Goal: Task Accomplishment & Management: Use online tool/utility

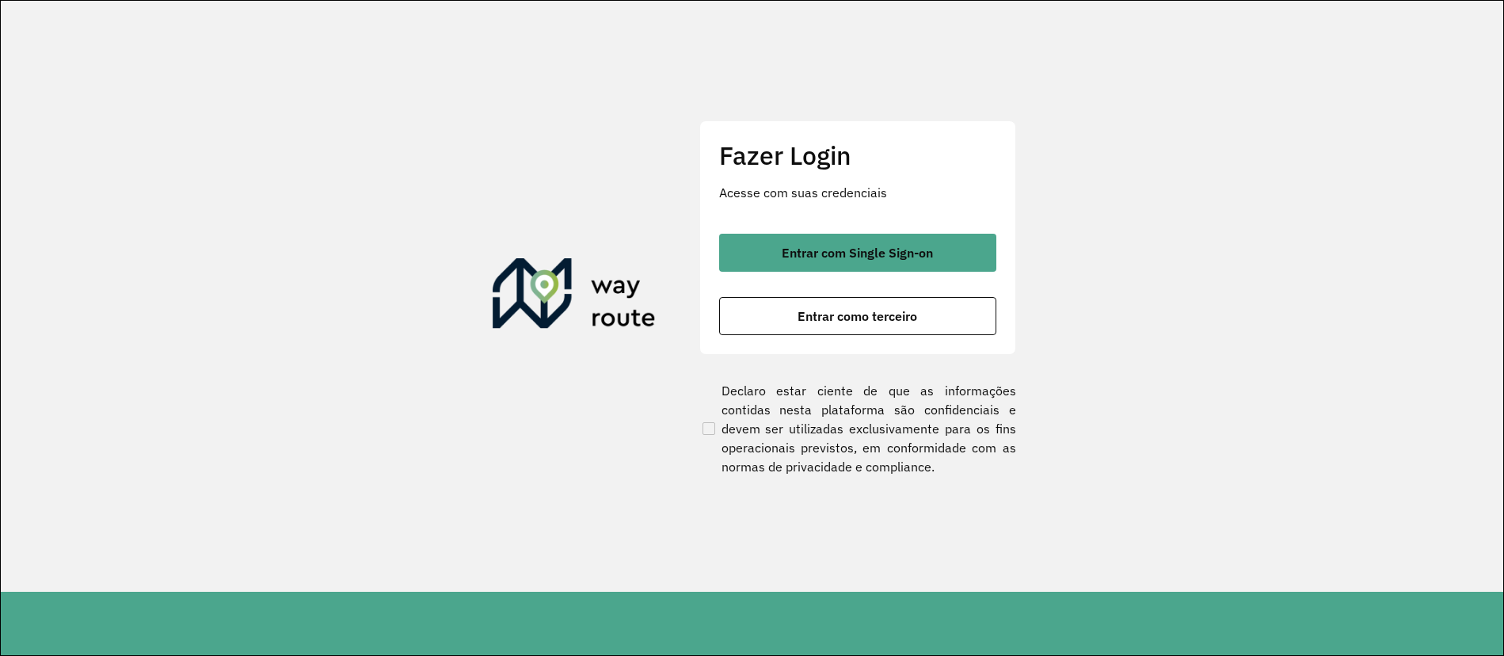
click at [857, 229] on div "Fazer Login Acesse com suas credenciais Entrar com Single Sign-on Entrar como t…" at bounding box center [858, 237] width 317 height 234
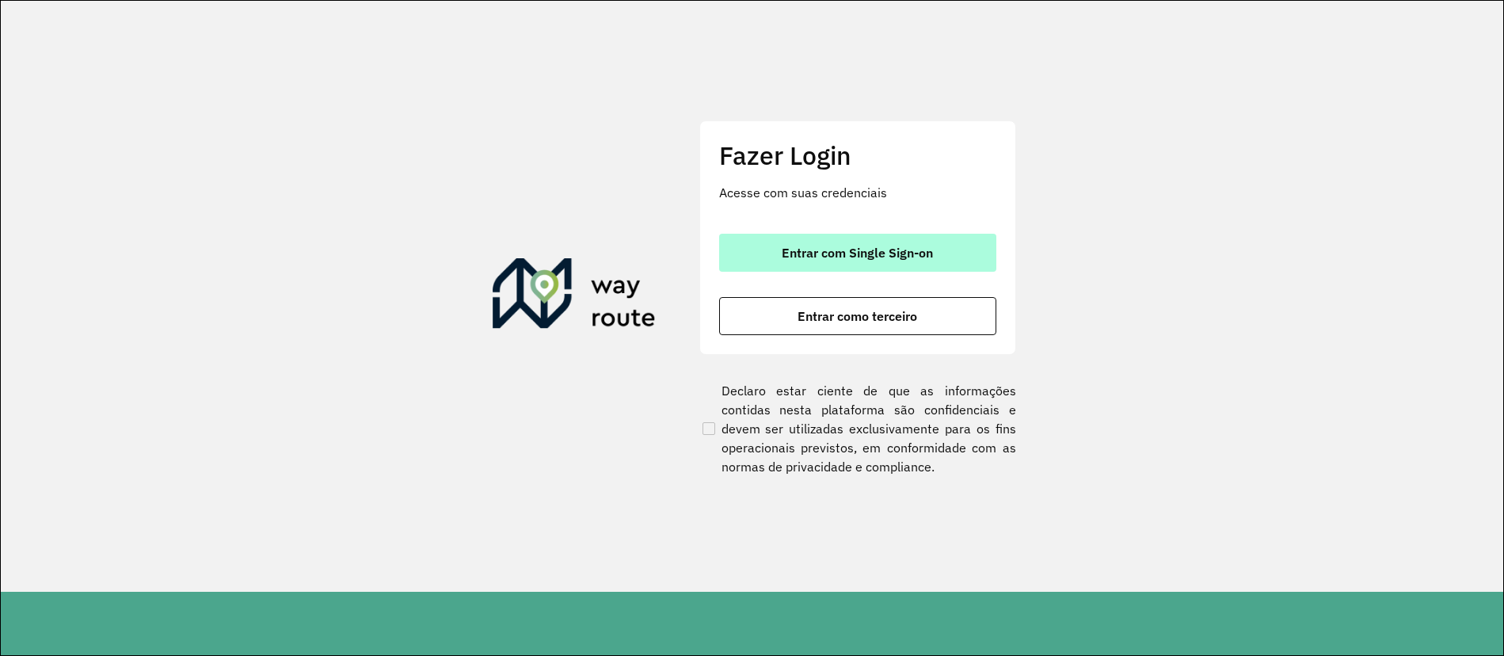
click at [853, 253] on span "Entrar com Single Sign-on" at bounding box center [857, 252] width 151 height 13
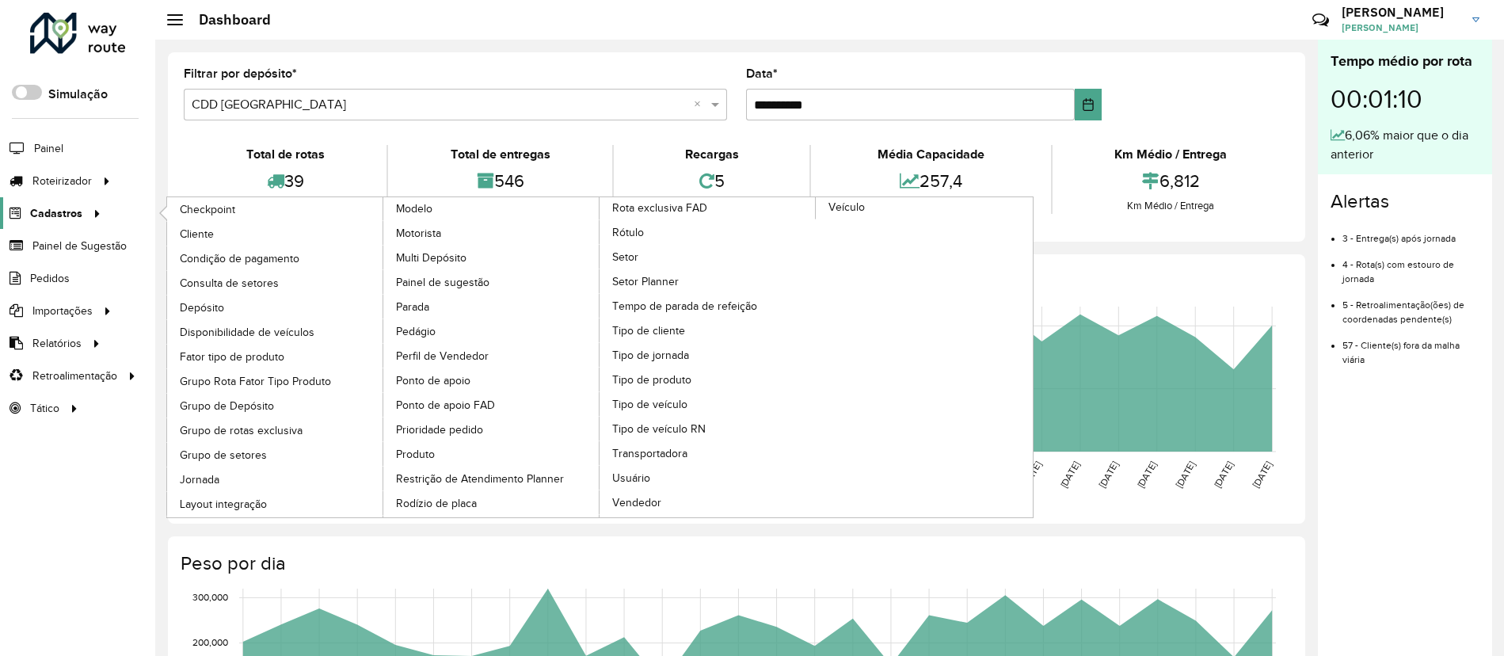
click at [65, 197] on link "Cadastros" at bounding box center [53, 213] width 106 height 32
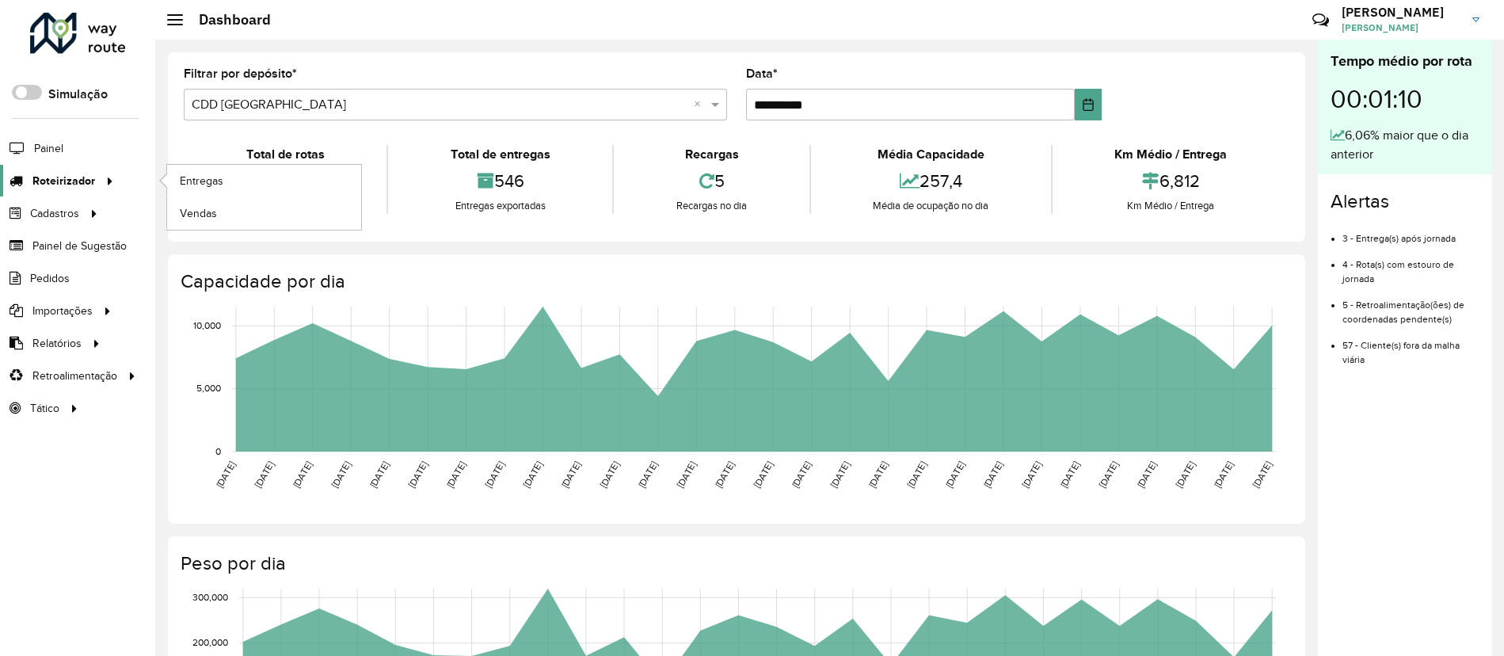
click at [116, 178] on div at bounding box center [107, 181] width 24 height 17
click at [186, 173] on span "Entregas" at bounding box center [202, 181] width 45 height 17
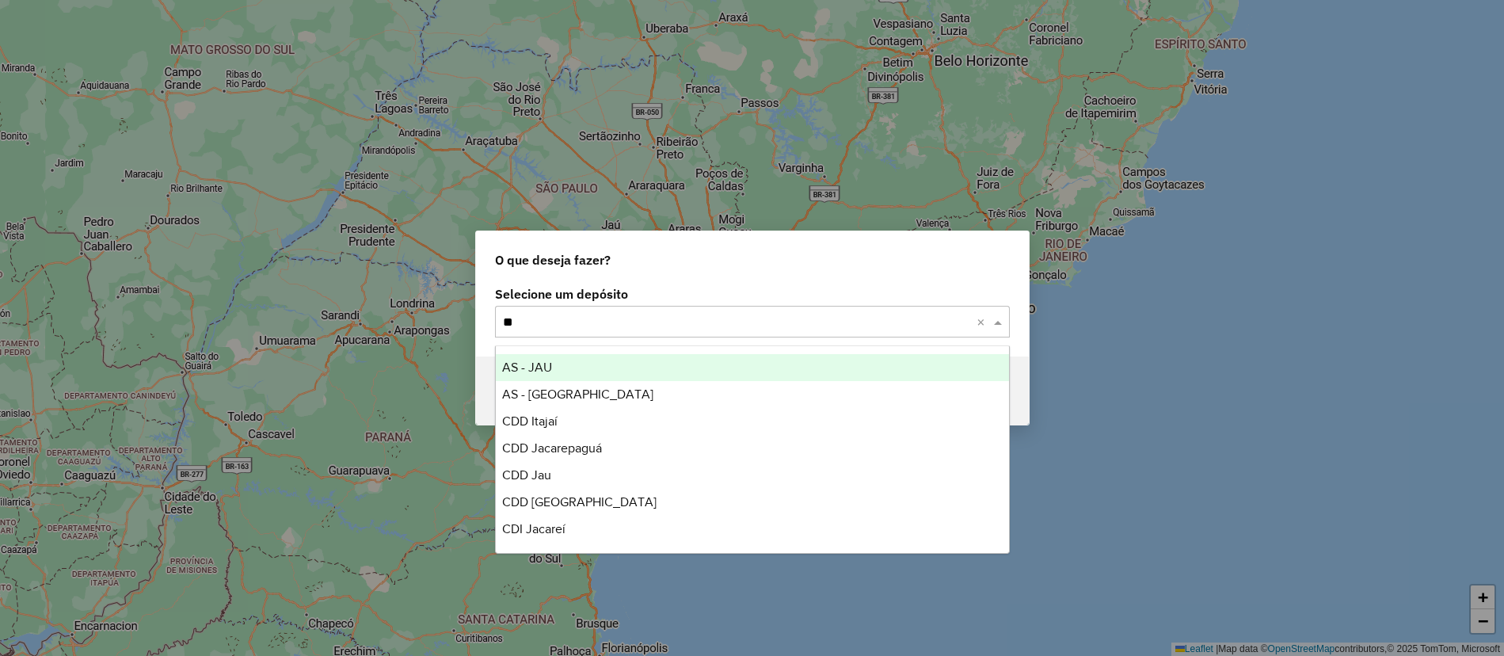
type input "***"
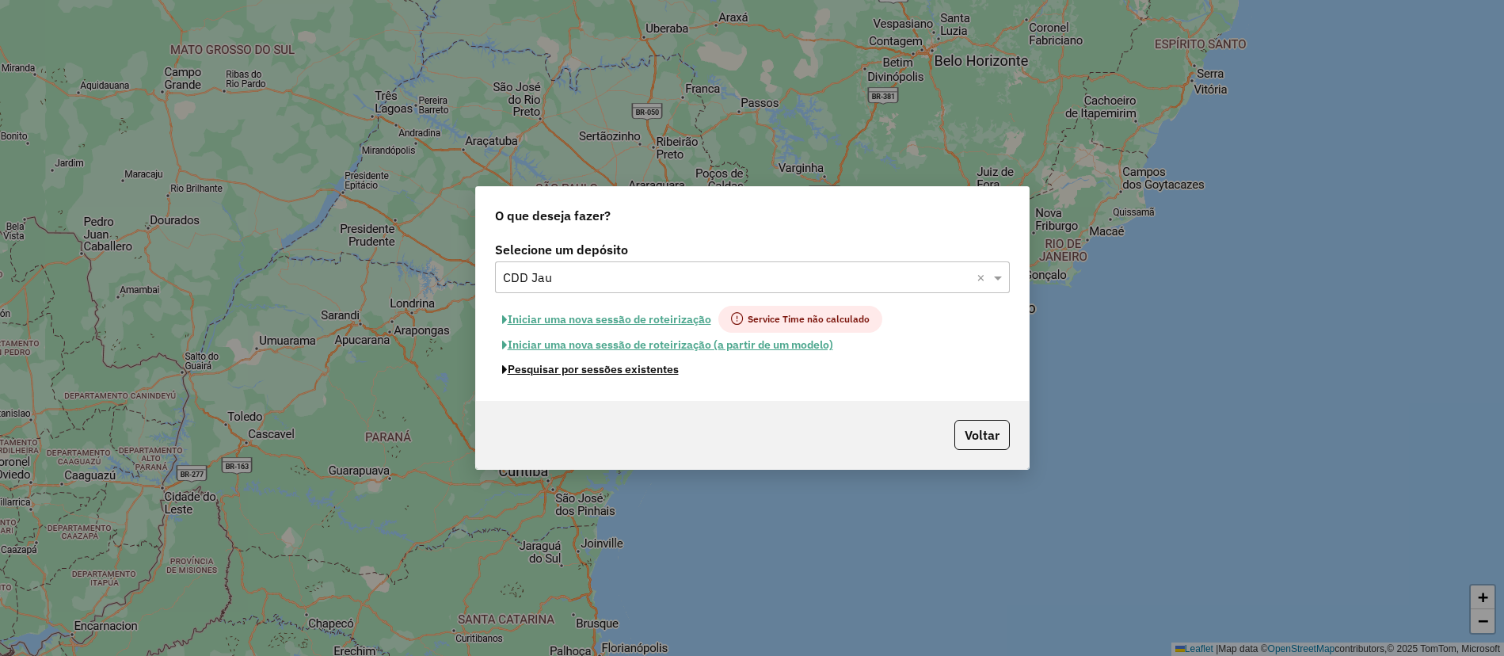
click at [653, 373] on button "Pesquisar por sessões existentes" at bounding box center [590, 369] width 191 height 25
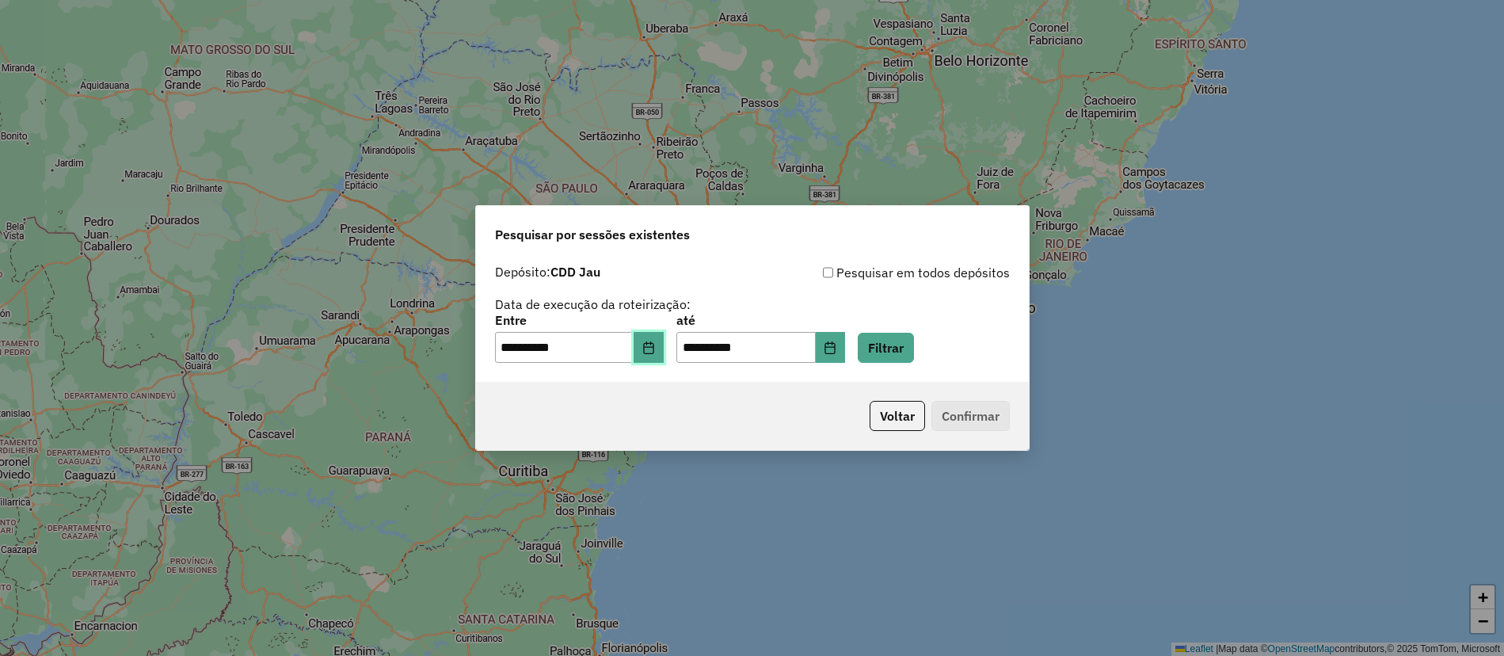
click at [655, 347] on icon "Choose Date" at bounding box center [648, 347] width 13 height 13
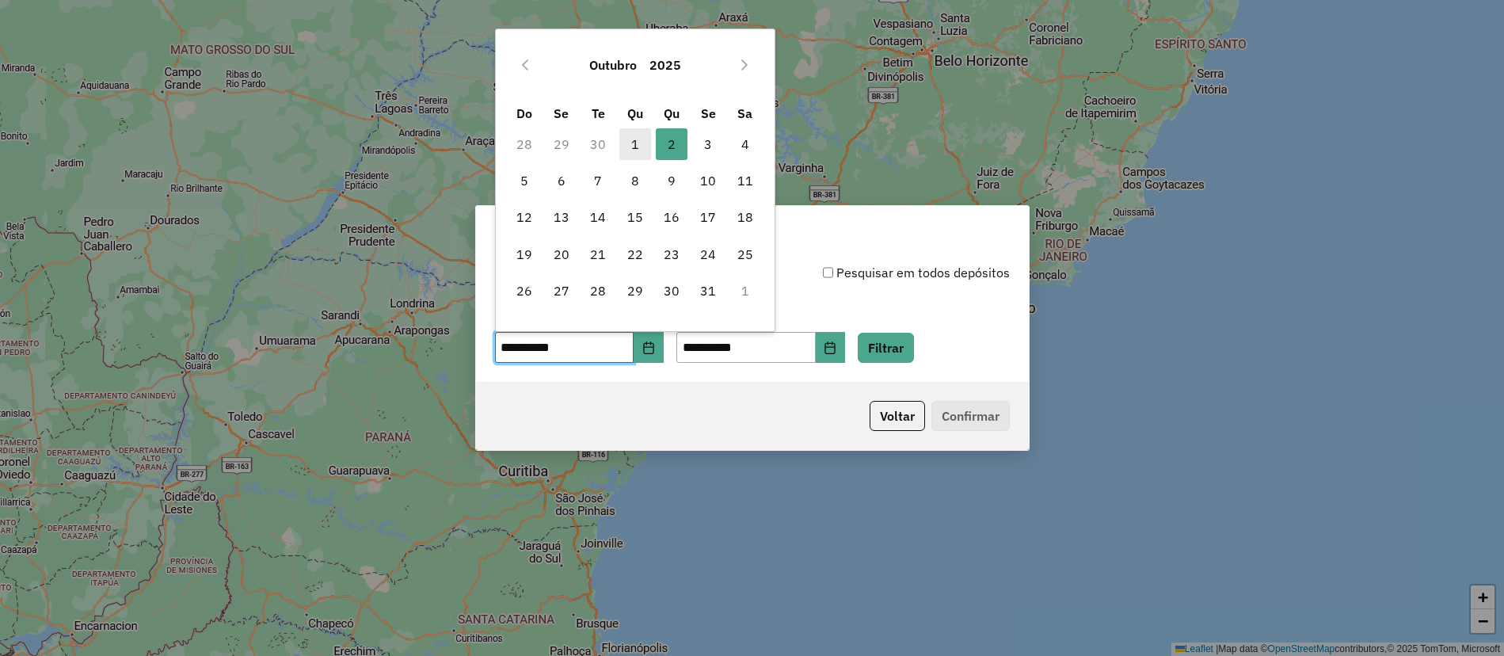
click at [623, 142] on span "1" at bounding box center [636, 144] width 32 height 32
type input "**********"
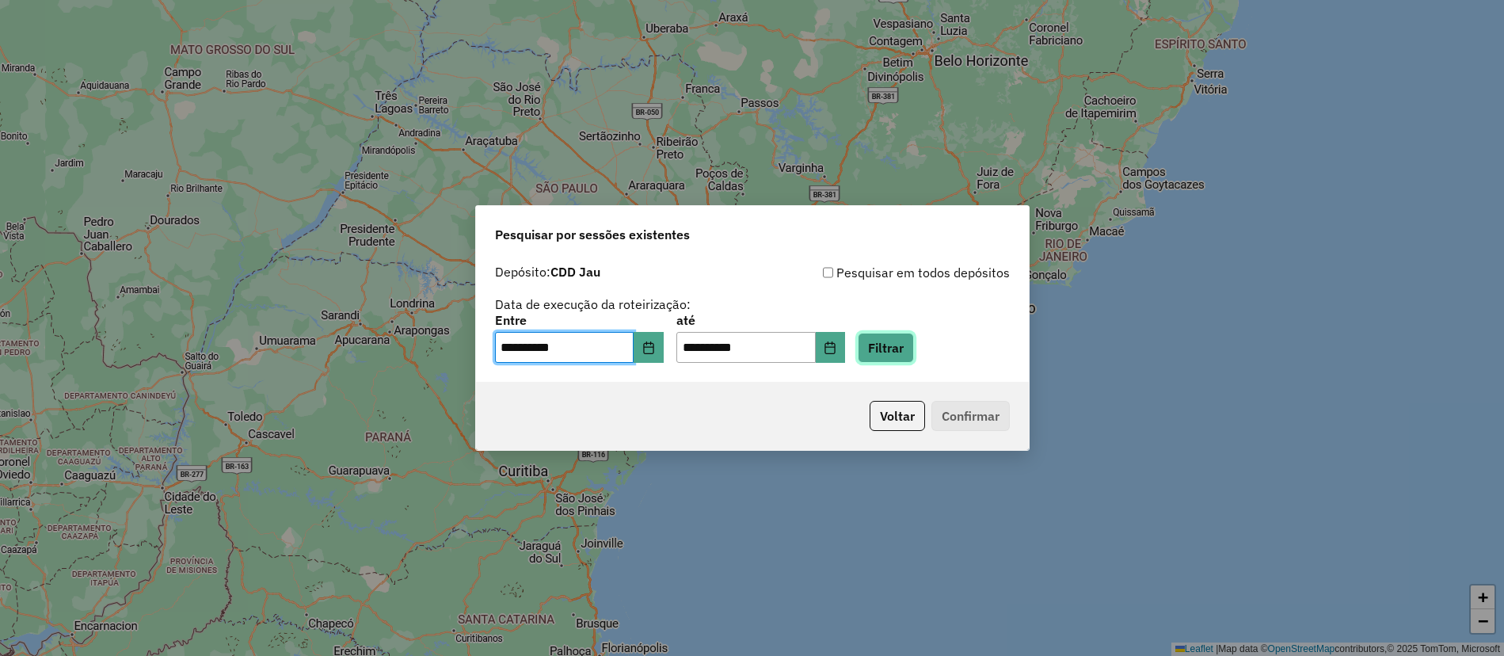
click at [914, 359] on button "Filtrar" at bounding box center [886, 348] width 56 height 30
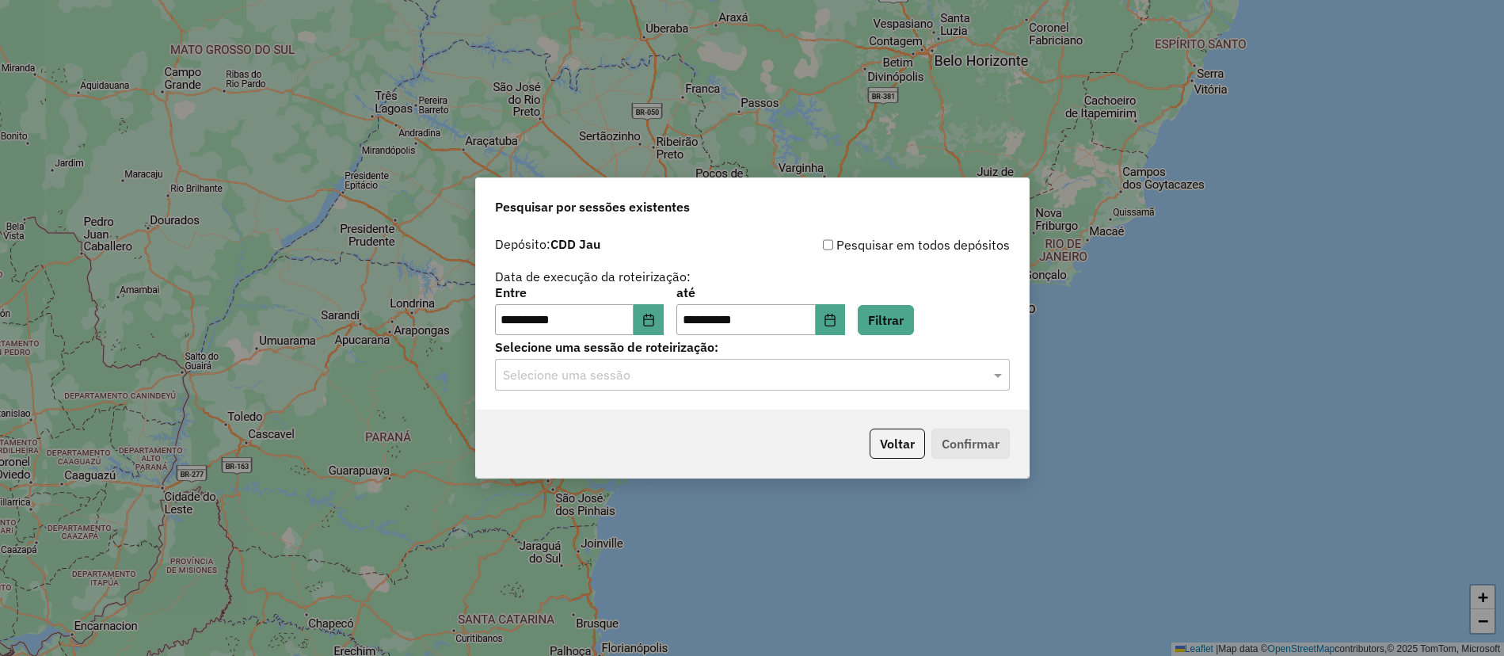
click at [560, 373] on input "text" at bounding box center [736, 375] width 467 height 19
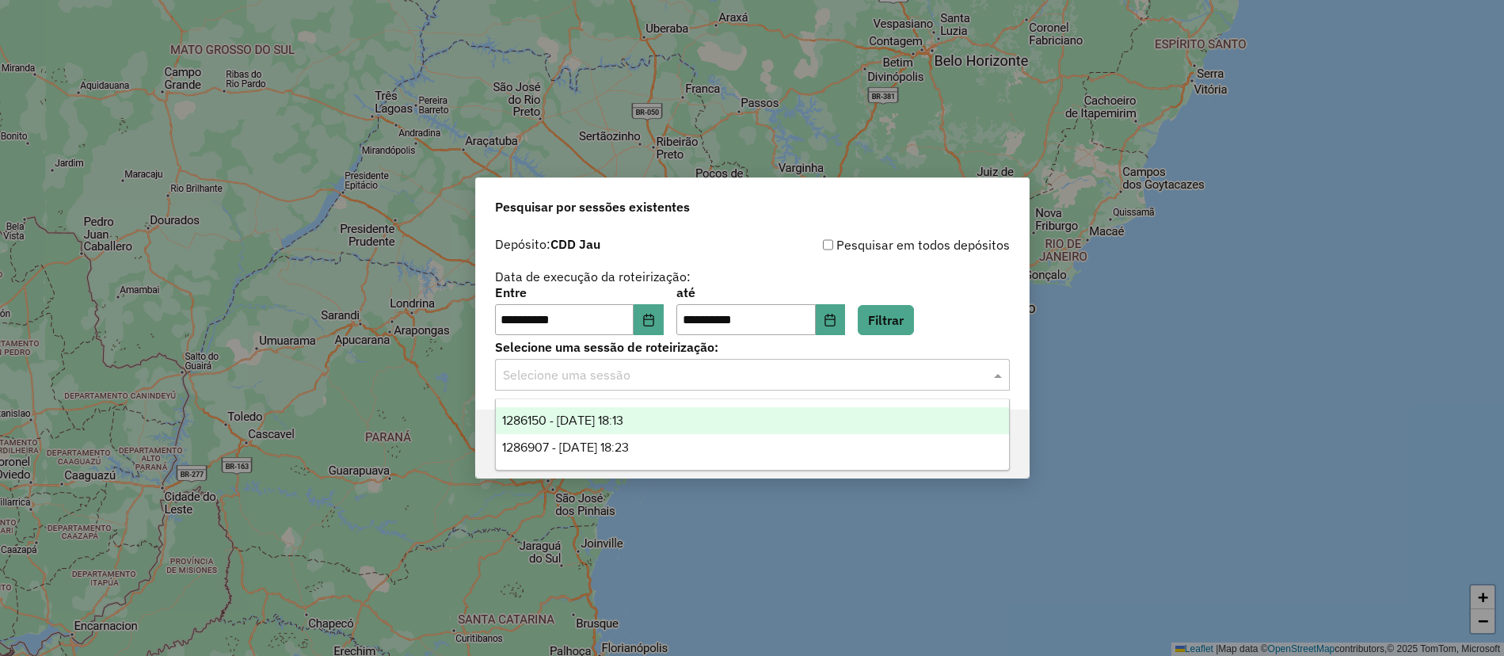
click at [596, 421] on span "1286150 - 01/10/2025 18:13" at bounding box center [562, 420] width 121 height 13
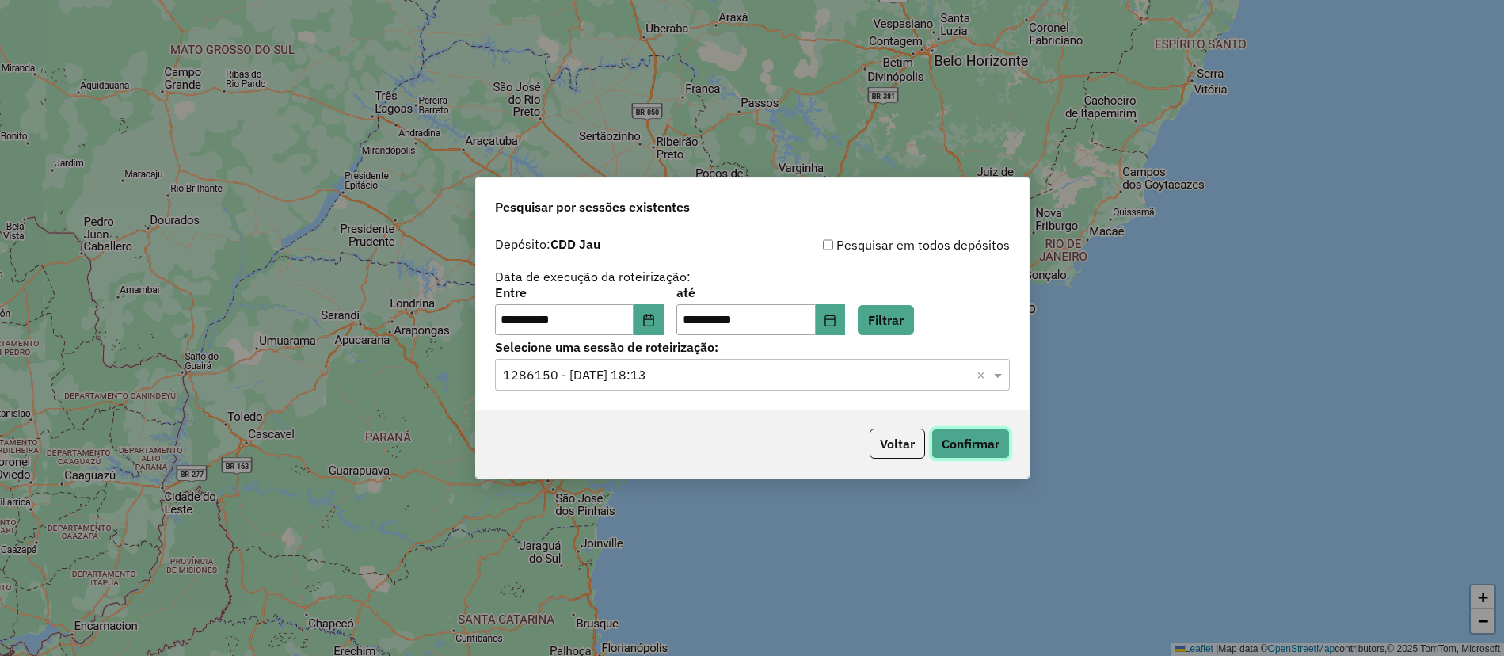
click at [959, 444] on button "Confirmar" at bounding box center [971, 444] width 78 height 30
click at [674, 376] on input "text" at bounding box center [736, 375] width 467 height 19
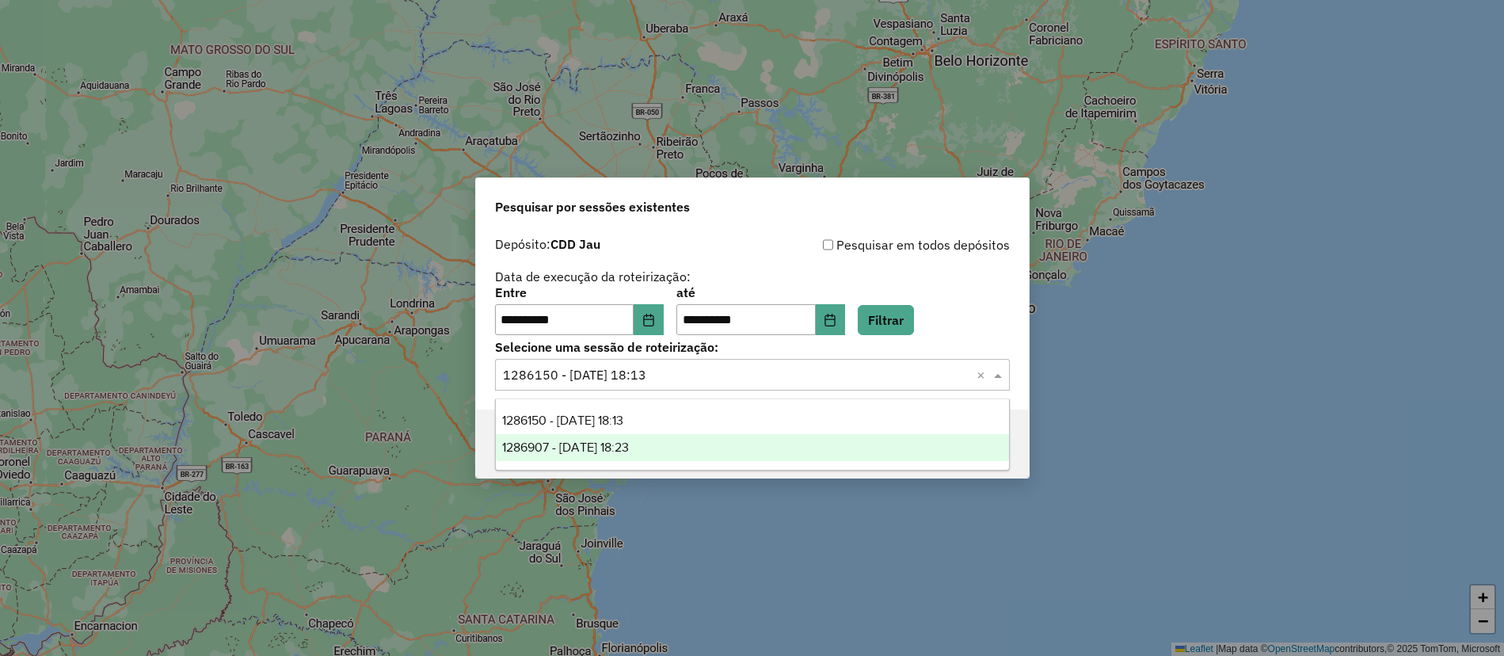
click at [661, 445] on div "1286907 - 02/10/2025 18:23" at bounding box center [752, 447] width 513 height 27
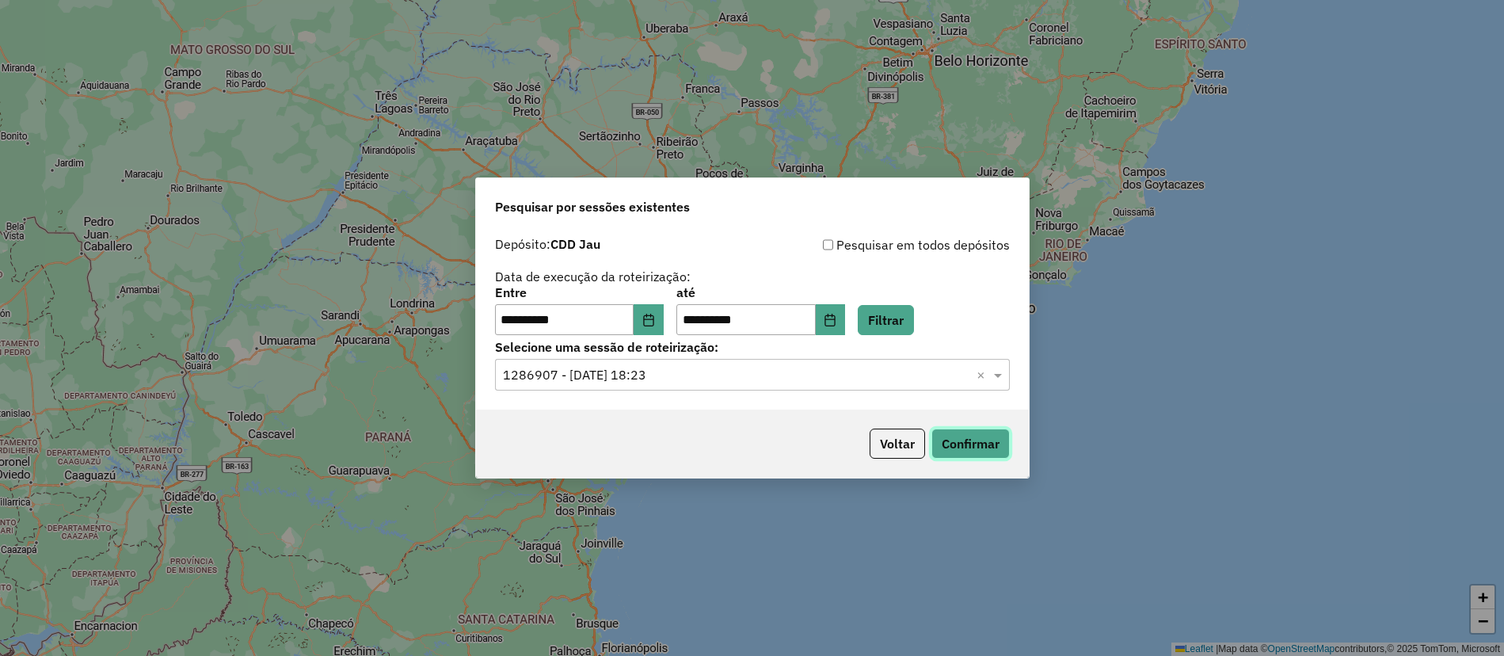
click at [970, 457] on button "Confirmar" at bounding box center [971, 444] width 78 height 30
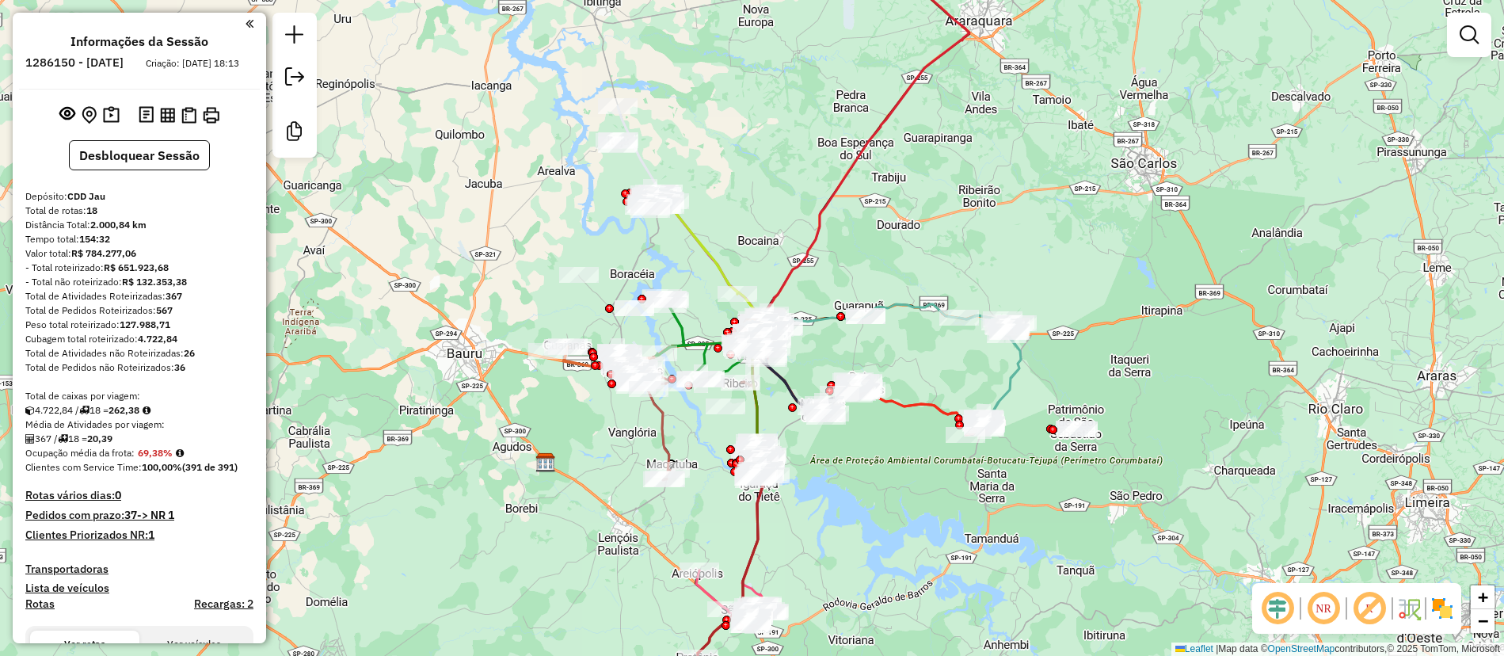
drag, startPoint x: 1470, startPoint y: 276, endPoint x: 1401, endPoint y: 293, distance: 71.1
click at [1470, 276] on div "Janela de atendimento Grade de atendimento Capacidade Transportadoras Veículos …" at bounding box center [752, 328] width 1504 height 656
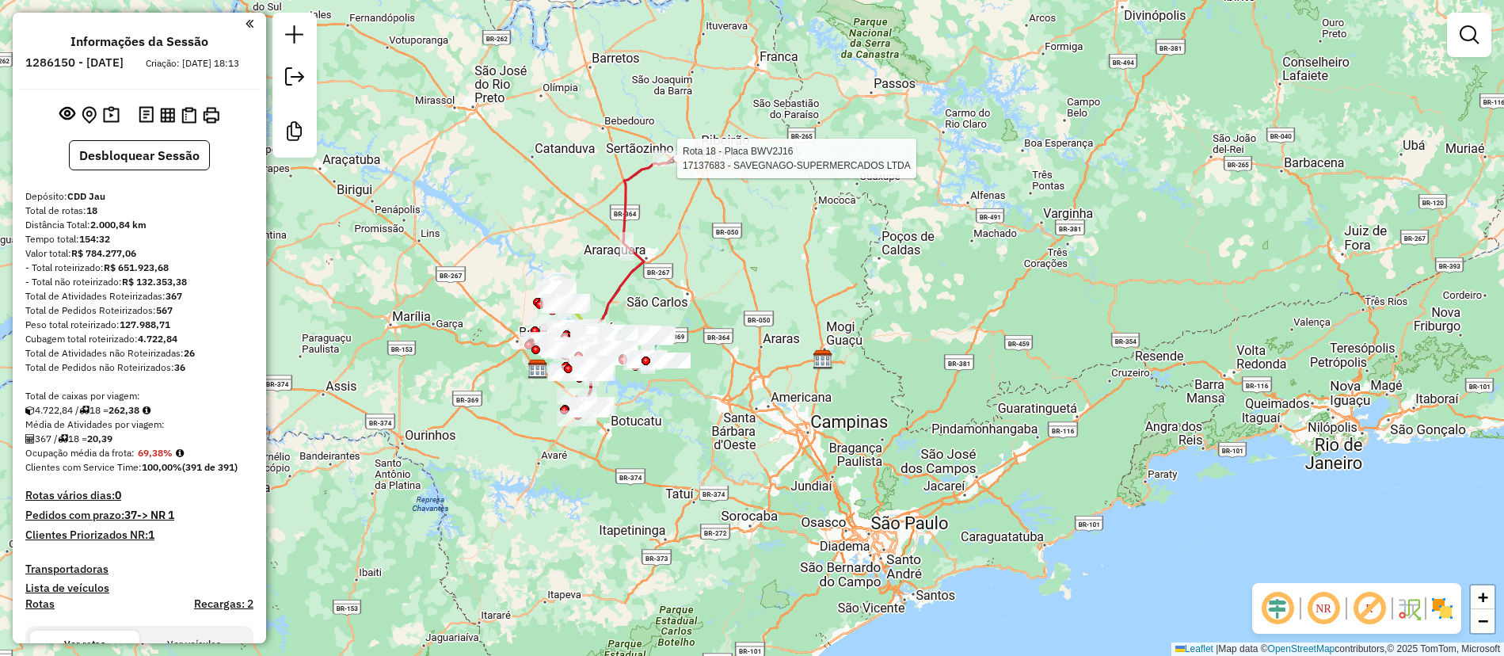
select select "**********"
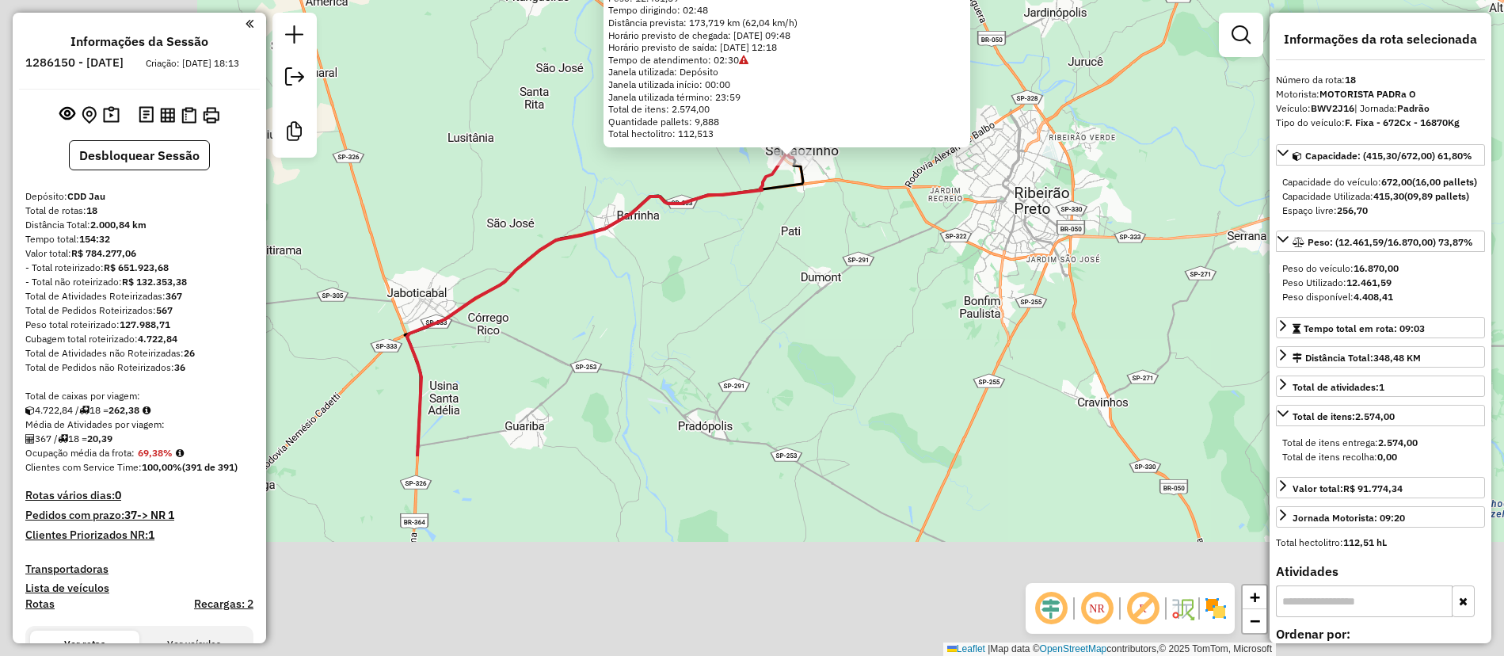
drag, startPoint x: 708, startPoint y: 532, endPoint x: 955, endPoint y: 259, distance: 368.5
click at [983, 250] on div "17137683 - SAVEGNAGO-SUPERMERCADOS LTDA Pedidos: 01486640, 01486637, 01486614, …" at bounding box center [752, 328] width 1504 height 656
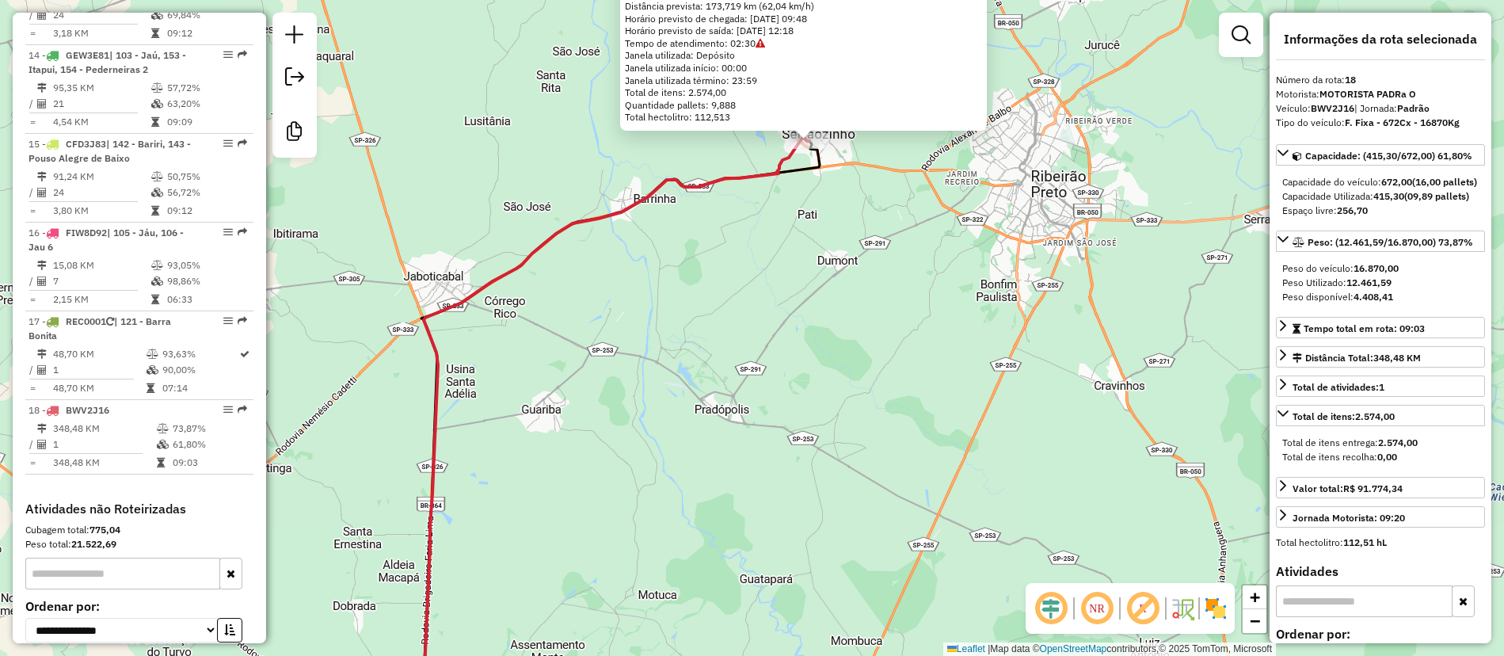
scroll to position [1782, 0]
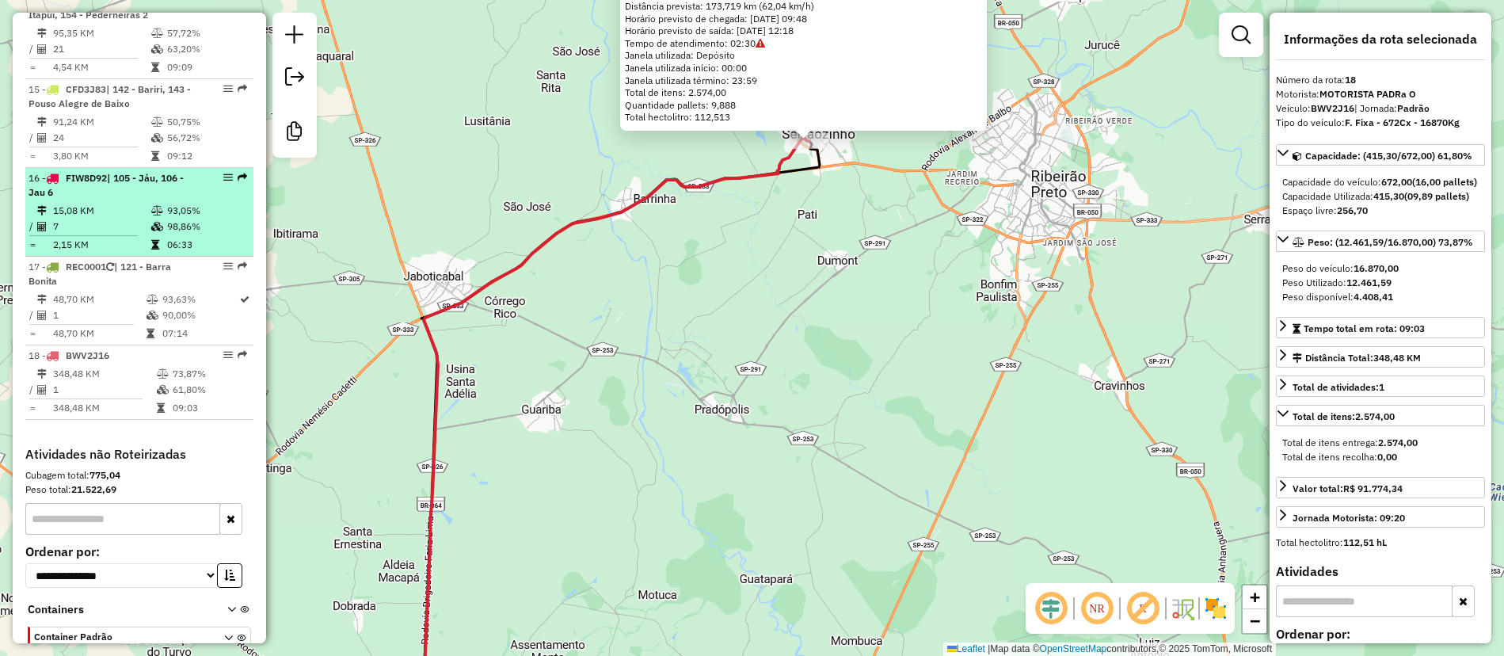
click at [123, 219] on td "15,08 KM" at bounding box center [101, 211] width 98 height 16
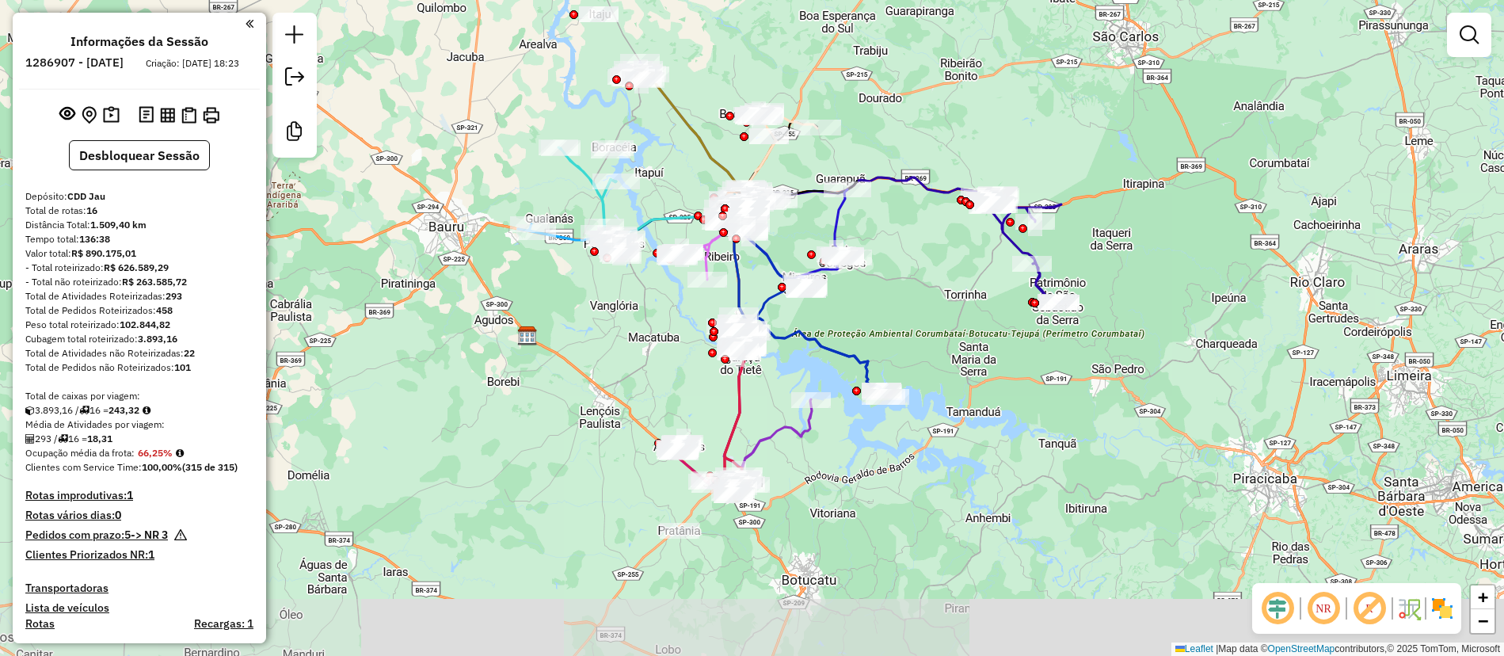
drag, startPoint x: 1024, startPoint y: 532, endPoint x: 999, endPoint y: 407, distance: 127.6
click at [999, 407] on div "Janela de atendimento Grade de atendimento Capacidade Transportadoras Veículos …" at bounding box center [752, 328] width 1504 height 656
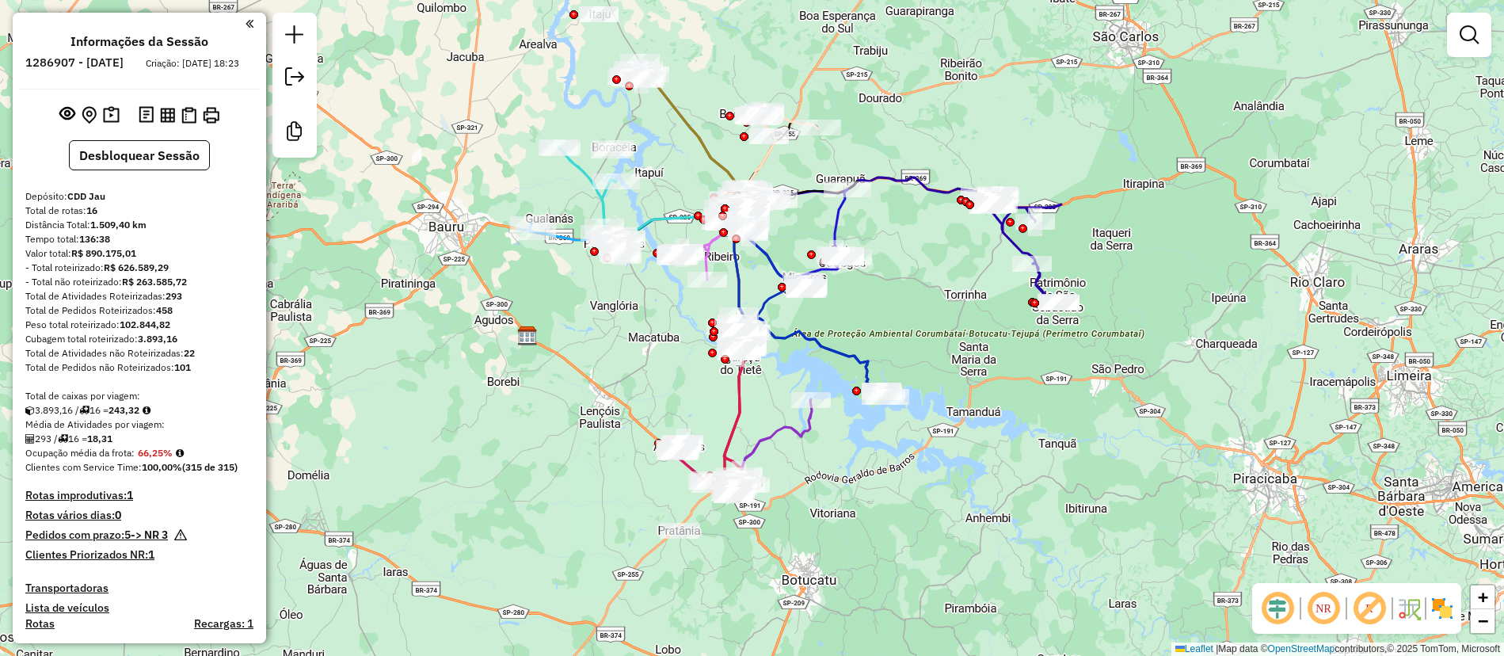
click at [852, 361] on icon at bounding box center [815, 300] width 140 height 194
select select "**********"
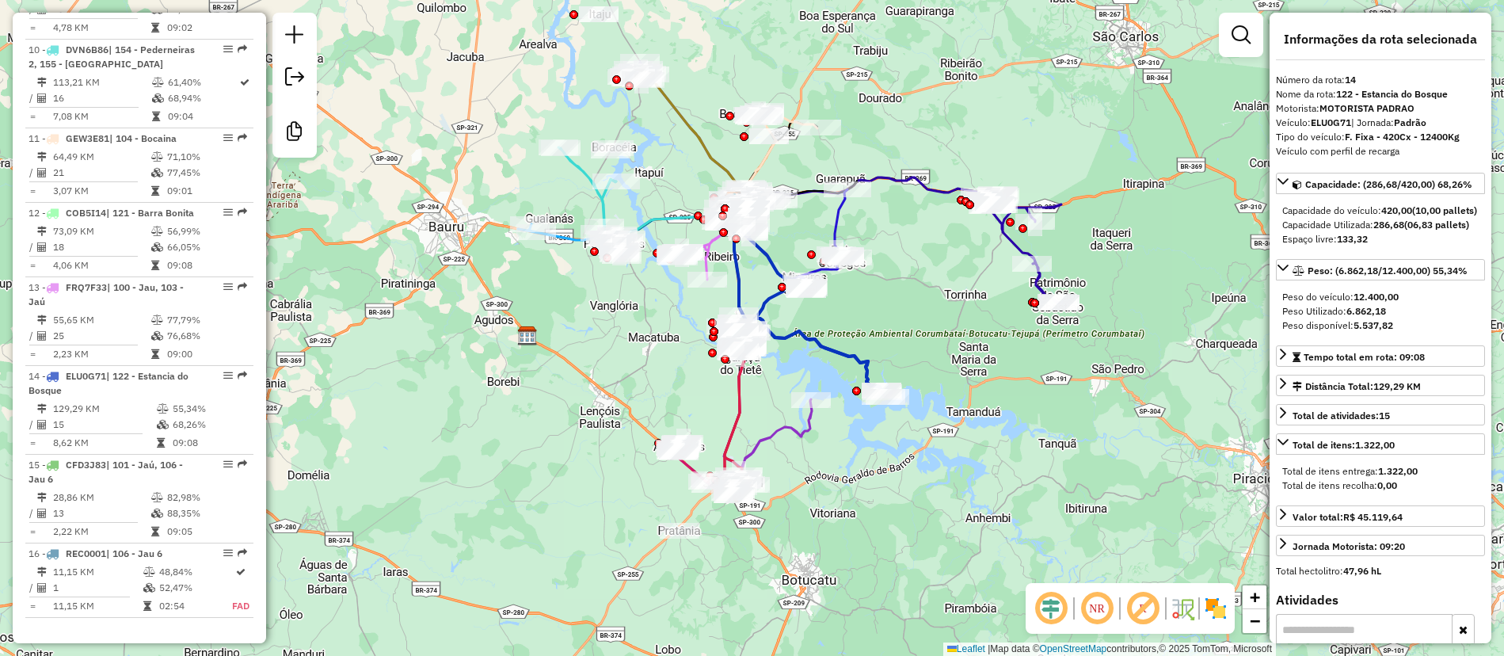
scroll to position [1734, 0]
